Goal: Find specific page/section: Find specific page/section

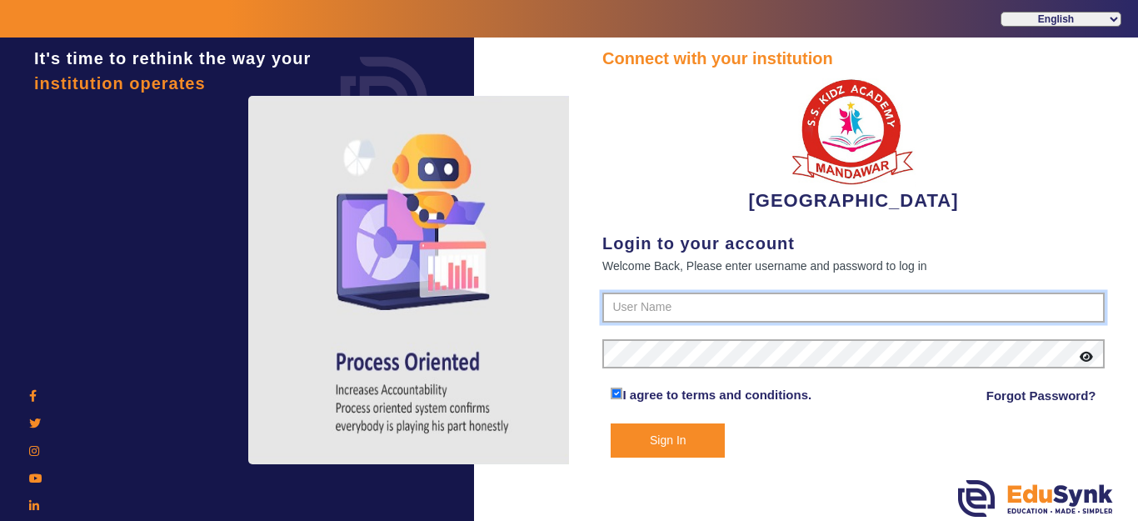
type input "9928895959"
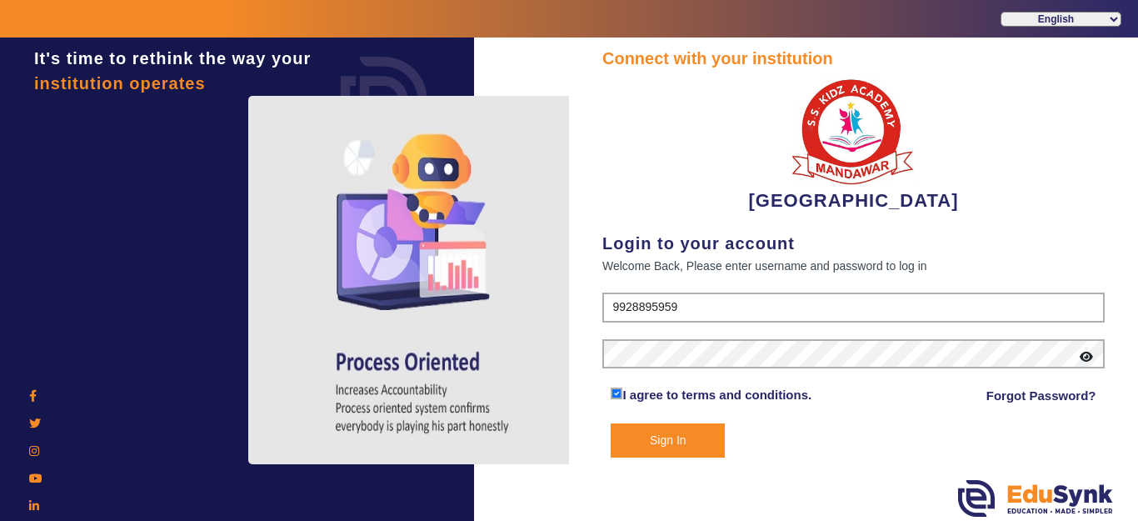
click at [672, 457] on button "Sign In" at bounding box center [668, 440] width 114 height 34
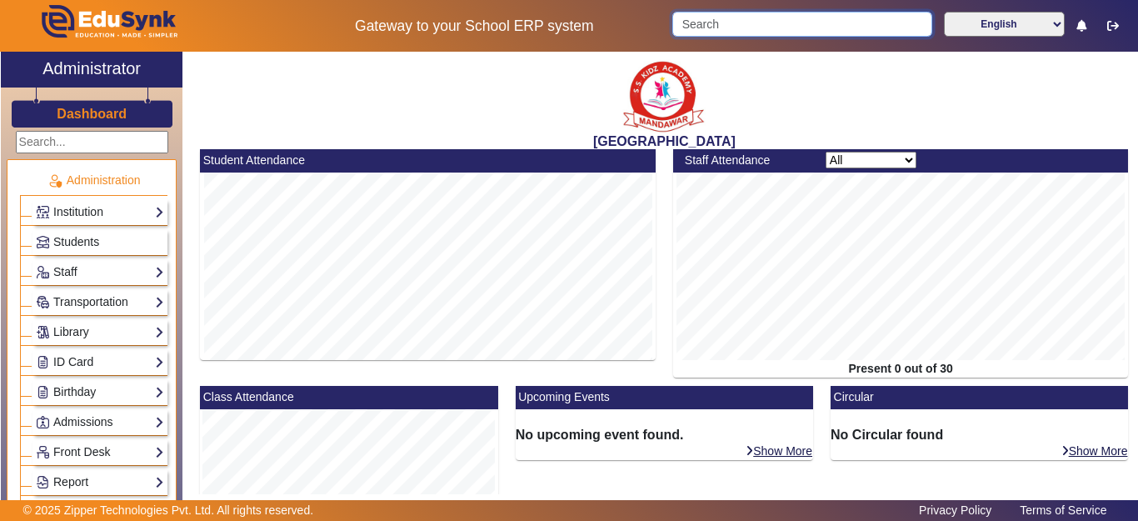
click at [747, 35] on input "Search" at bounding box center [801, 24] width 259 height 25
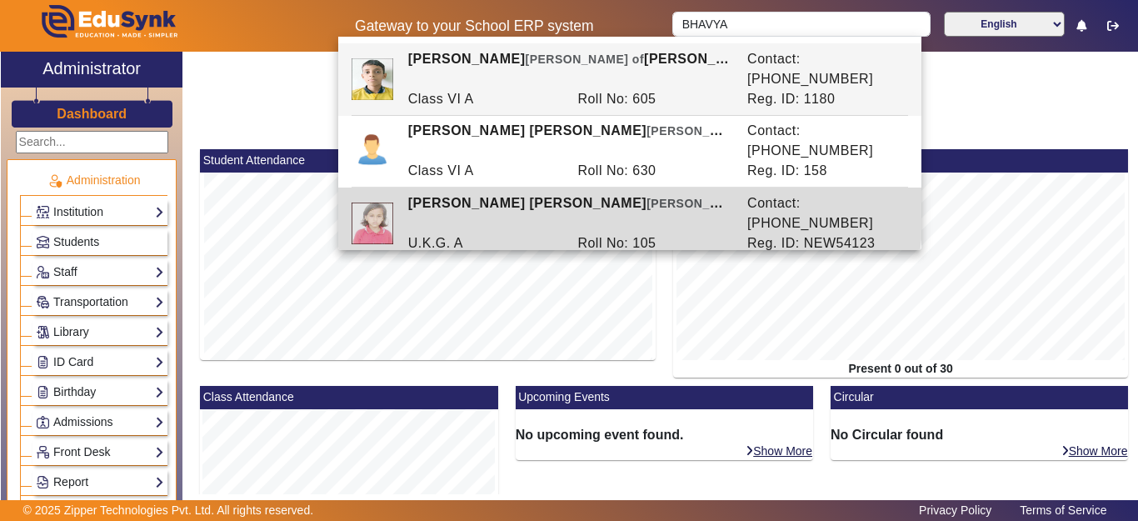
click at [646, 196] on span "[PERSON_NAME] of" at bounding box center [705, 203] width 119 height 14
type input "[PERSON_NAME] [PERSON_NAME]"
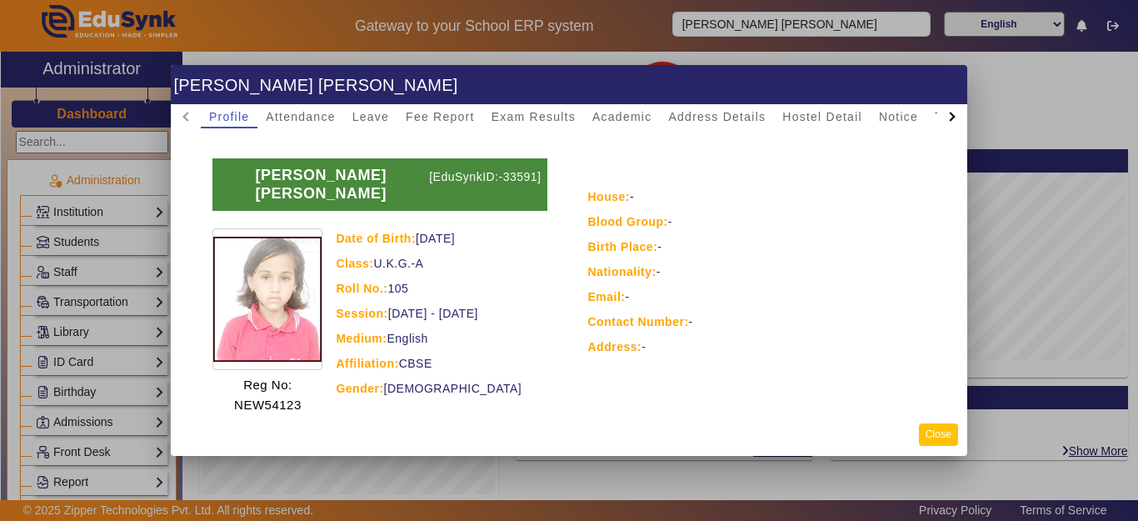
click at [928, 436] on button "Close" at bounding box center [938, 434] width 39 height 22
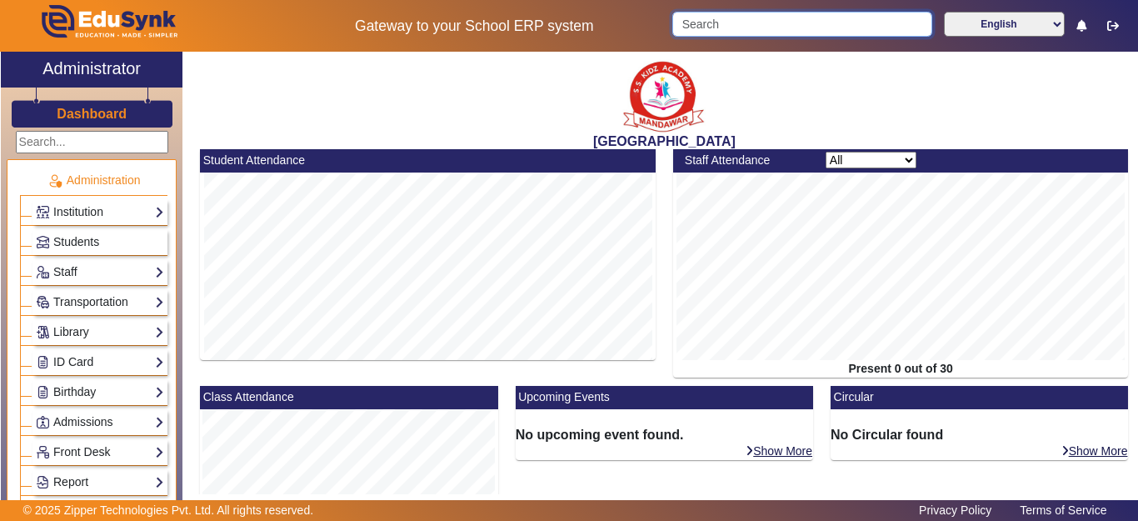
click at [785, 21] on input "Search" at bounding box center [801, 24] width 259 height 25
click at [785, 19] on input "Search" at bounding box center [801, 24] width 259 height 25
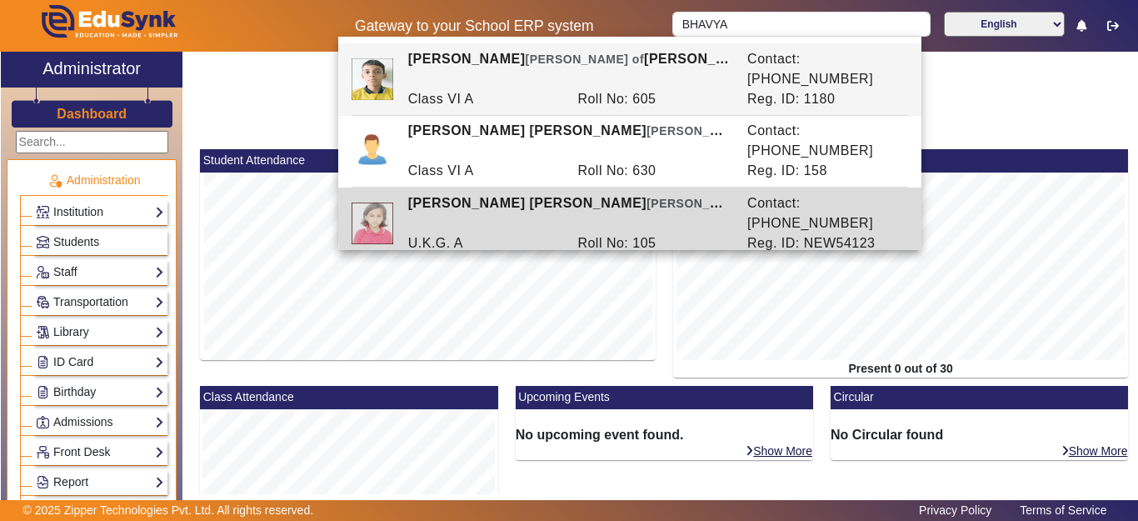
click at [874, 193] on div "Contact: [PHONE_NUMBER]" at bounding box center [824, 213] width 170 height 40
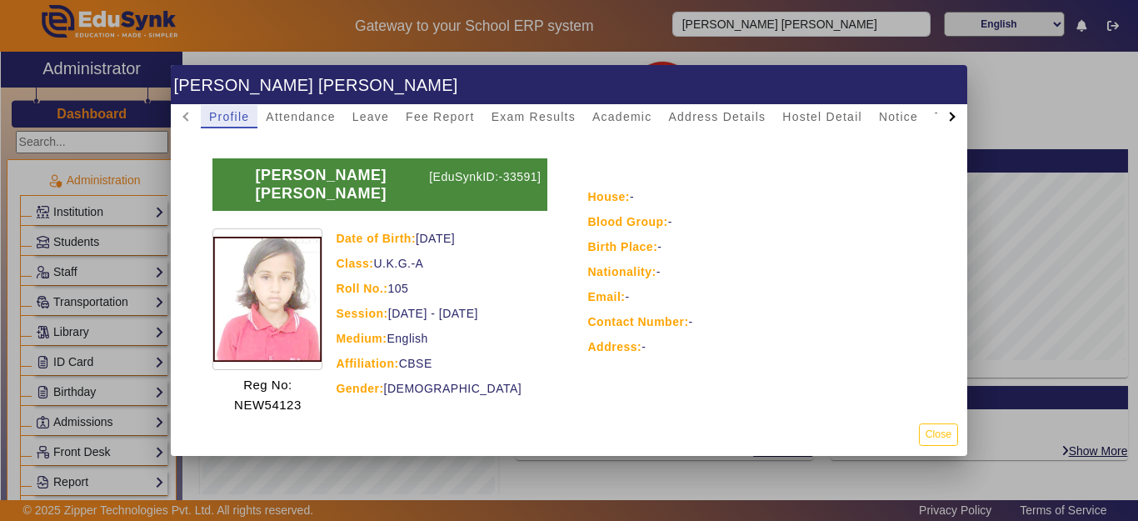
scroll to position [155, 0]
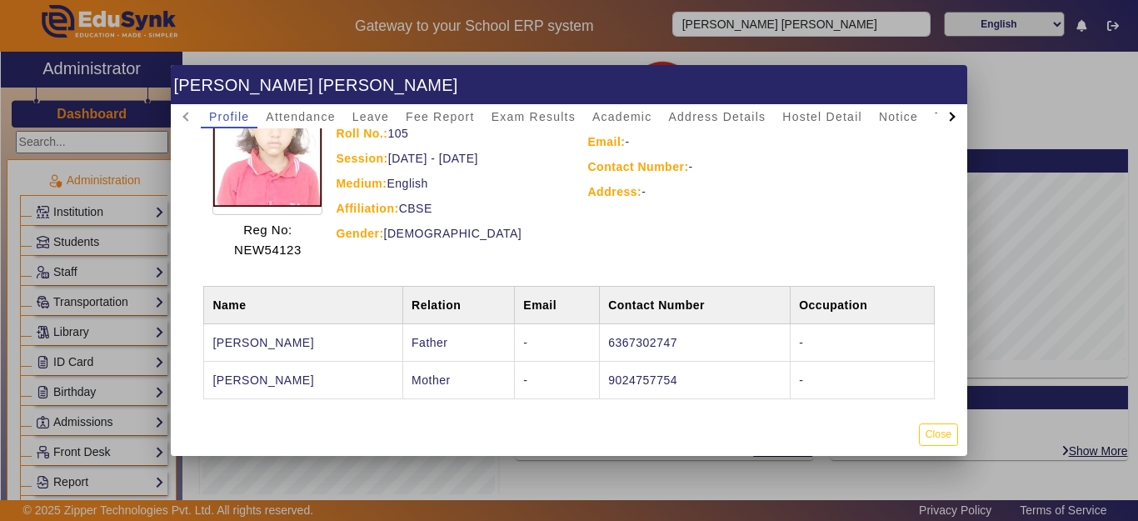
drag, startPoint x: 716, startPoint y: 332, endPoint x: 632, endPoint y: 327, distance: 84.3
click at [630, 327] on td "6367302747" at bounding box center [695, 342] width 191 height 37
copy td "6367302747"
click at [762, 28] on div at bounding box center [569, 260] width 1138 height 521
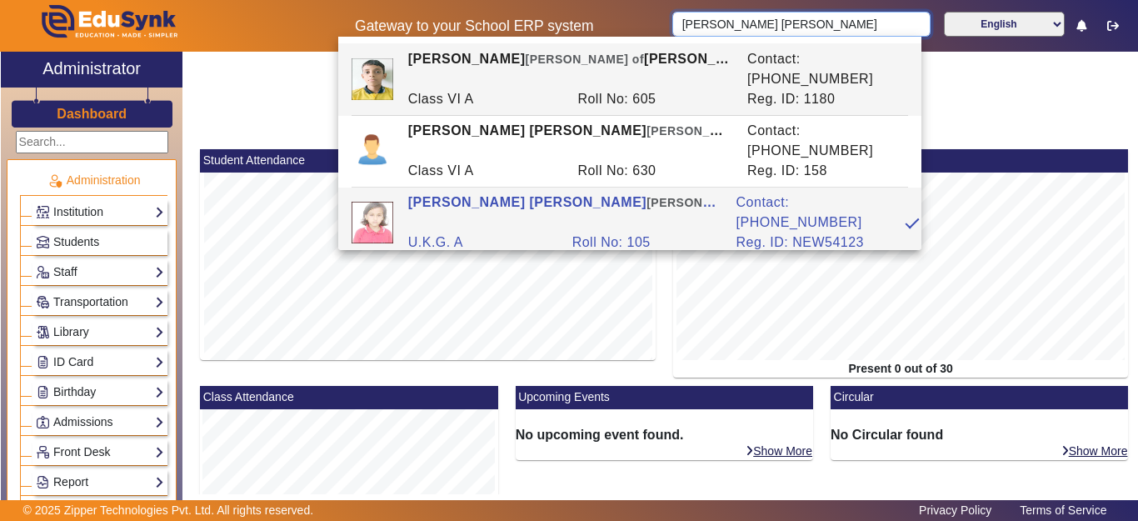
drag, startPoint x: 850, startPoint y: 23, endPoint x: 679, endPoint y: 32, distance: 171.0
click at [679, 32] on input "[PERSON_NAME] [PERSON_NAME]" at bounding box center [800, 24] width 257 height 25
paste input "6367302747"
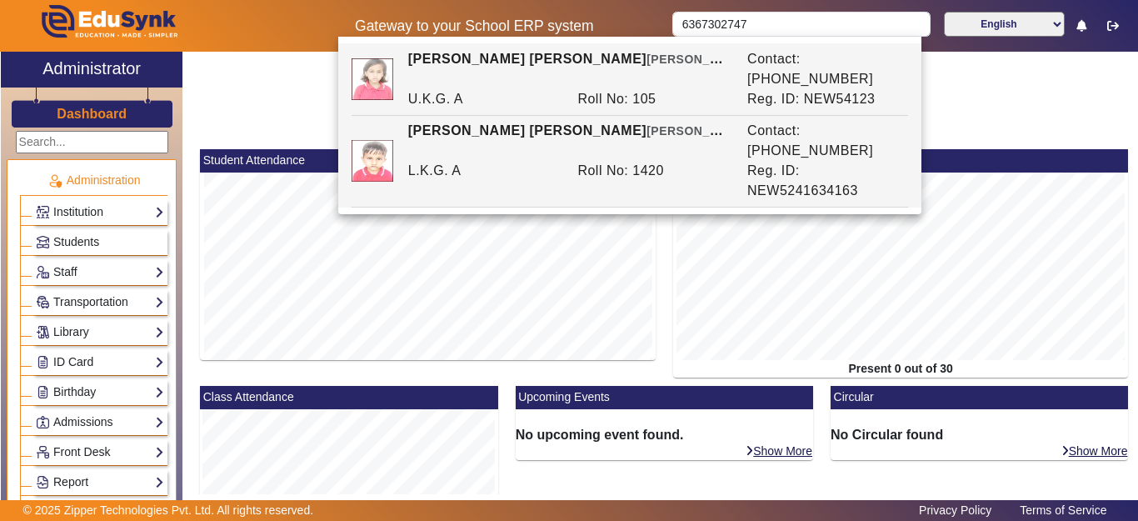
click at [647, 122] on div "[PERSON_NAME] [PERSON_NAME] of [PERSON_NAME]" at bounding box center [568, 141] width 339 height 40
type input "[PERSON_NAME] [PERSON_NAME]"
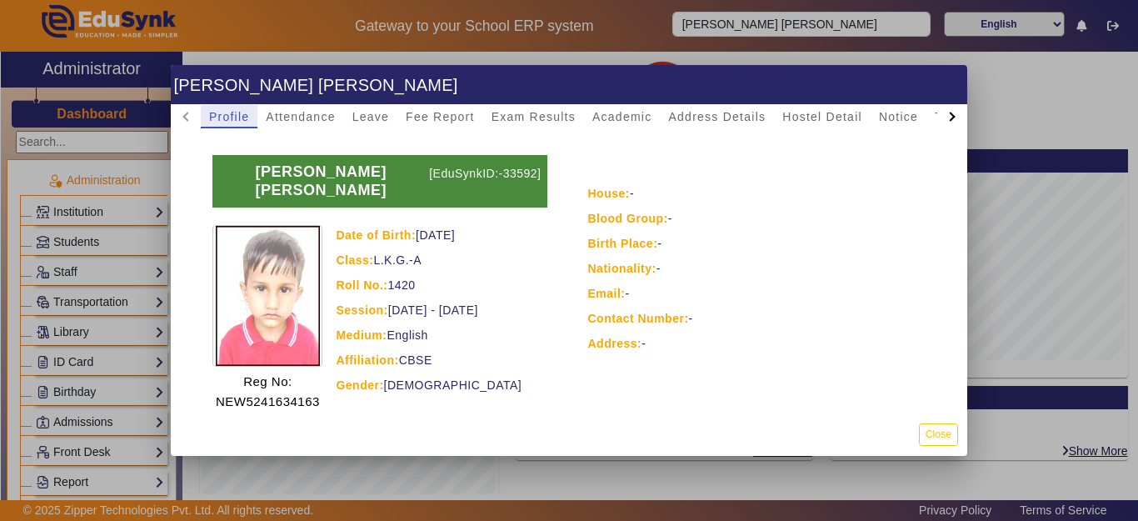
scroll to position [0, 0]
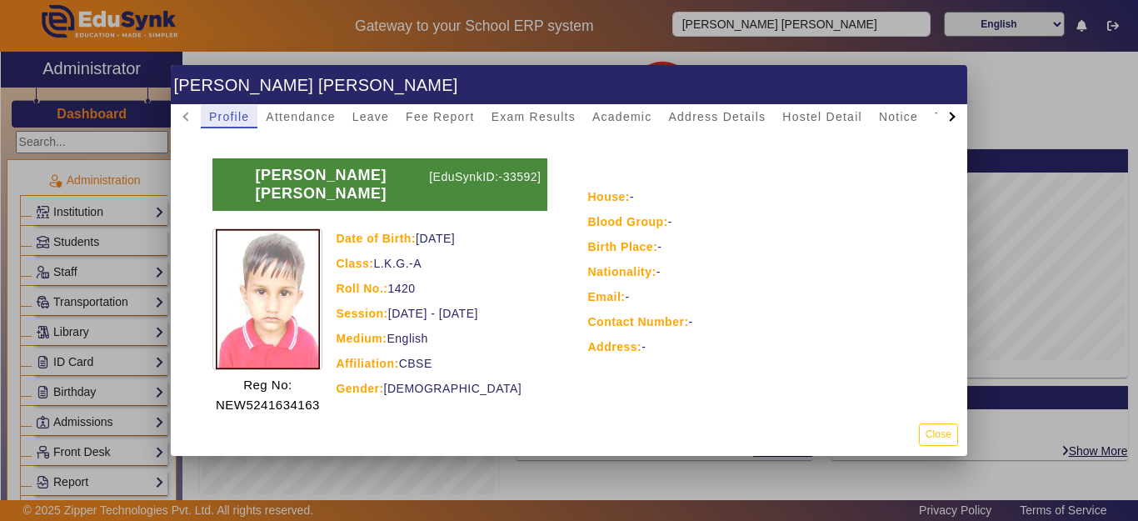
drag, startPoint x: 934, startPoint y: 428, endPoint x: 905, endPoint y: 433, distance: 28.8
click at [934, 429] on button "Close" at bounding box center [938, 434] width 39 height 22
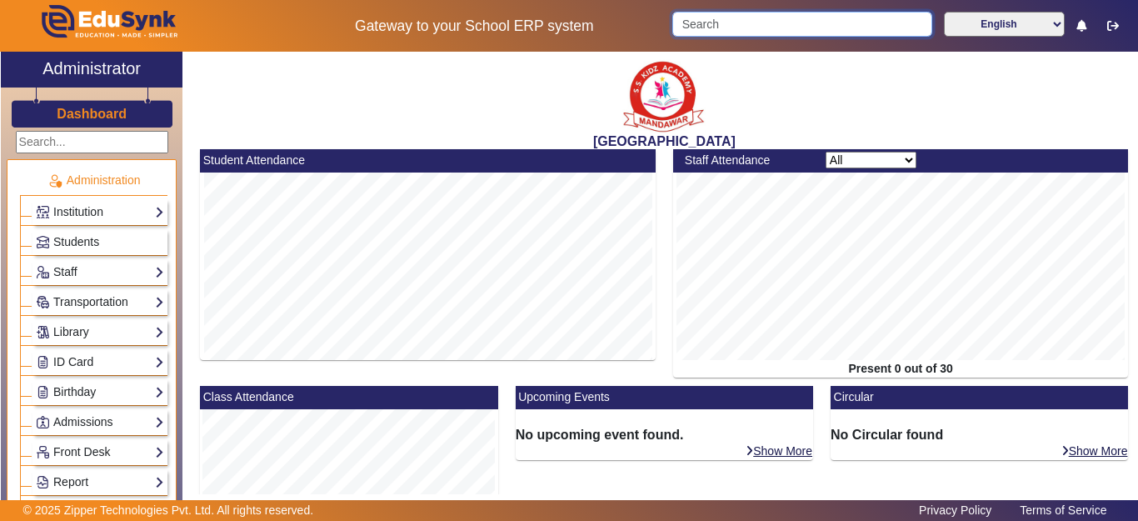
click at [738, 22] on input "Search" at bounding box center [801, 24] width 259 height 25
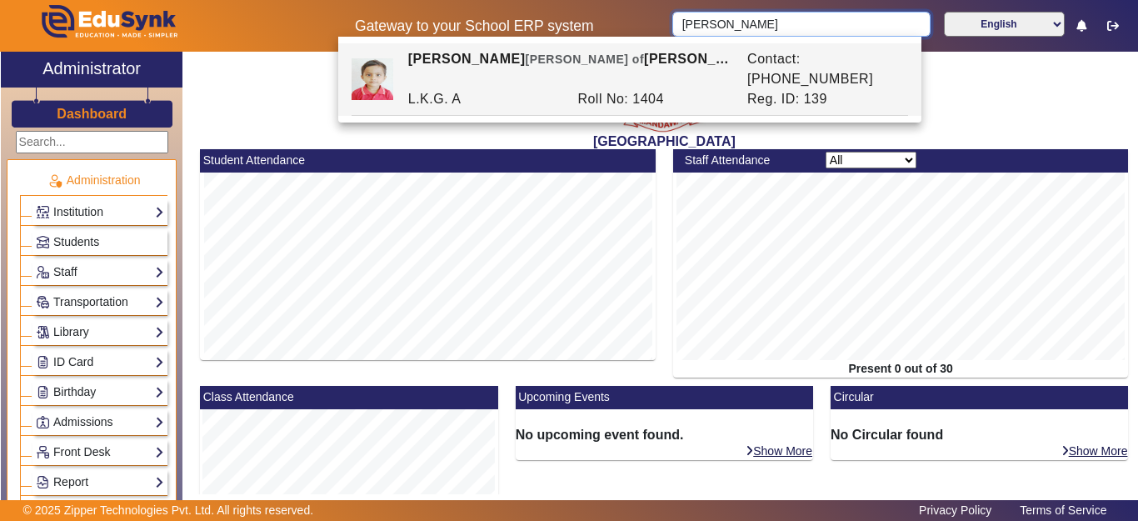
drag, startPoint x: 753, startPoint y: 29, endPoint x: 651, endPoint y: 27, distance: 102.5
click at [651, 27] on div "Gateway to your School ERP system [PERSON_NAME] English हिंदी (Hindi) ಕನ್ನಡ (Ka…" at bounding box center [569, 26] width 1136 height 52
type input "[PERSON_NAME]"
